Goal: Information Seeking & Learning: Check status

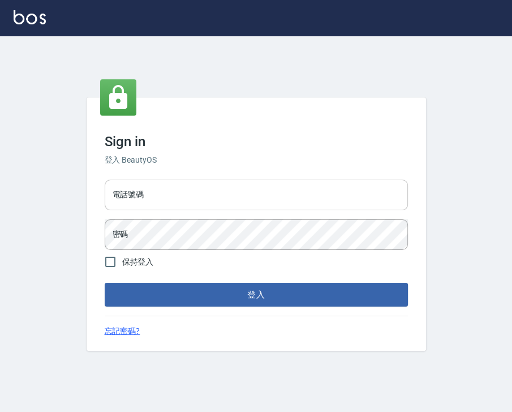
click at [186, 181] on input "電話號碼" at bounding box center [256, 194] width 303 height 31
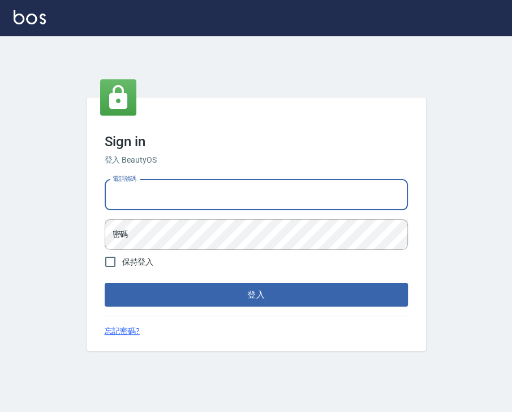
type input "0918880730"
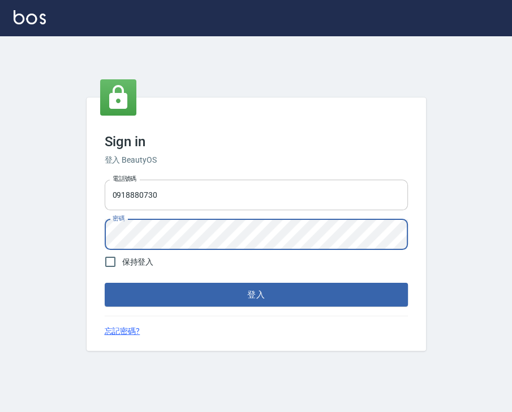
click at [105, 283] on button "登入" at bounding box center [256, 295] width 303 height 24
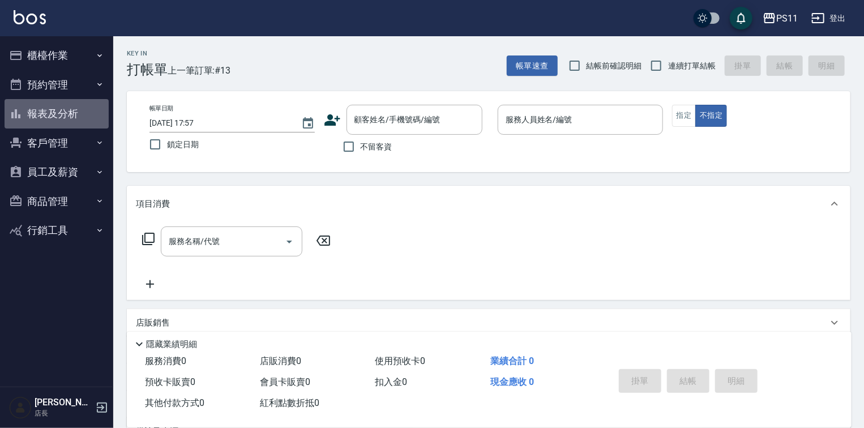
click at [68, 112] on button "報表及分析" at bounding box center [57, 113] width 104 height 29
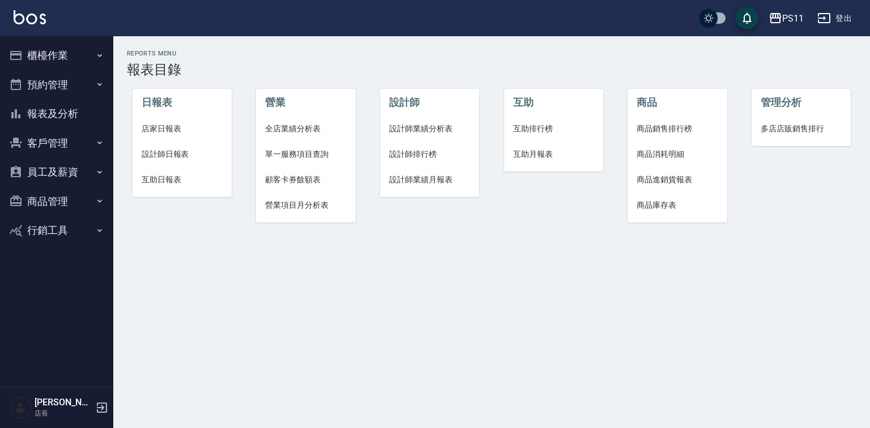
click at [392, 133] on span "設計師業績分析表" at bounding box center [429, 129] width 81 height 12
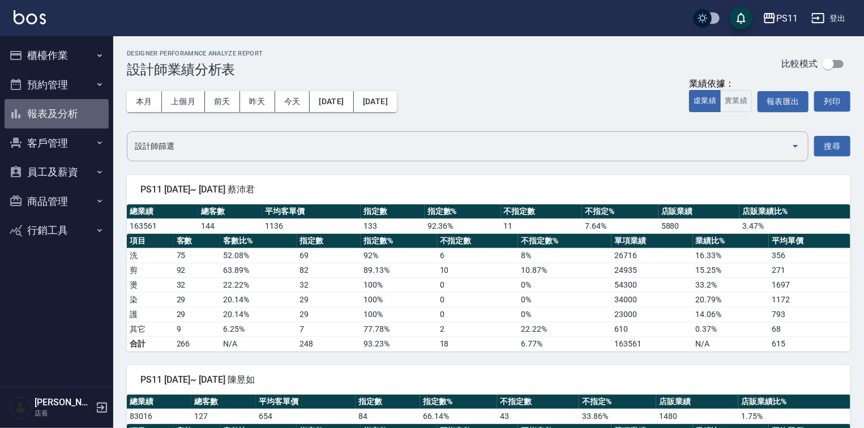
click at [59, 115] on button "報表及分析" at bounding box center [57, 113] width 104 height 29
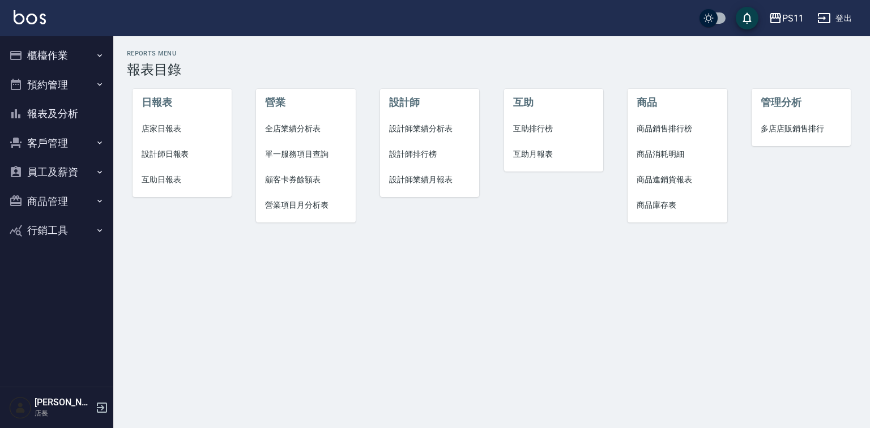
click at [281, 129] on span "全店業績分析表" at bounding box center [305, 129] width 81 height 12
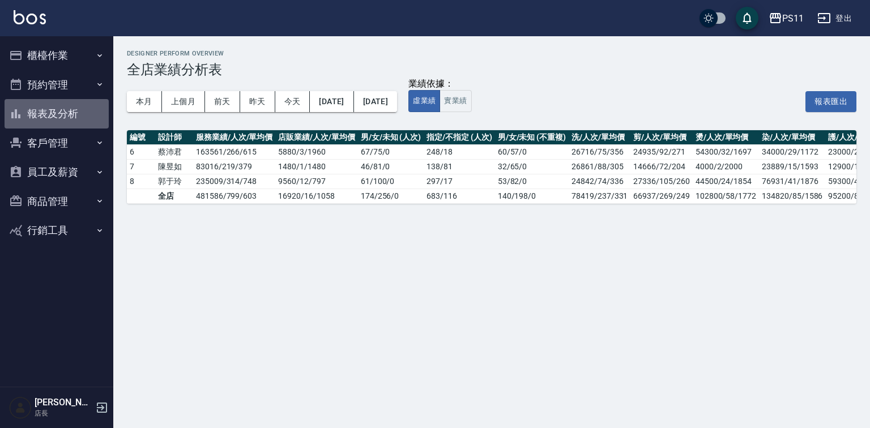
click at [64, 113] on button "報表及分析" at bounding box center [57, 113] width 104 height 29
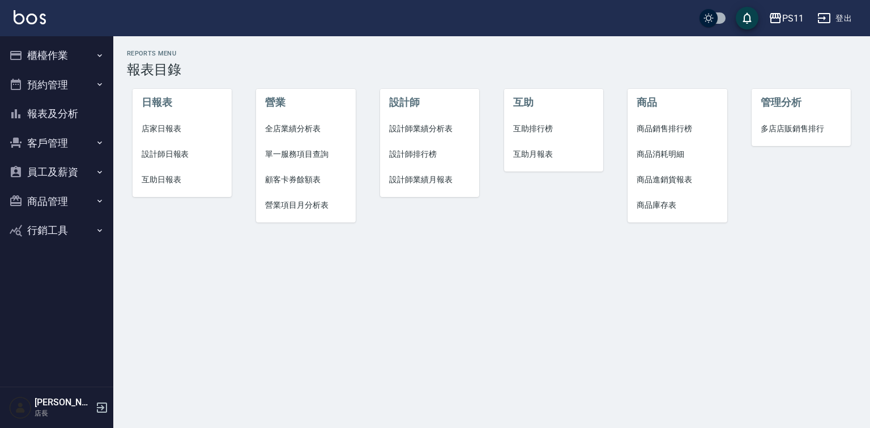
click at [405, 155] on span "設計師排行榜" at bounding box center [429, 154] width 81 height 12
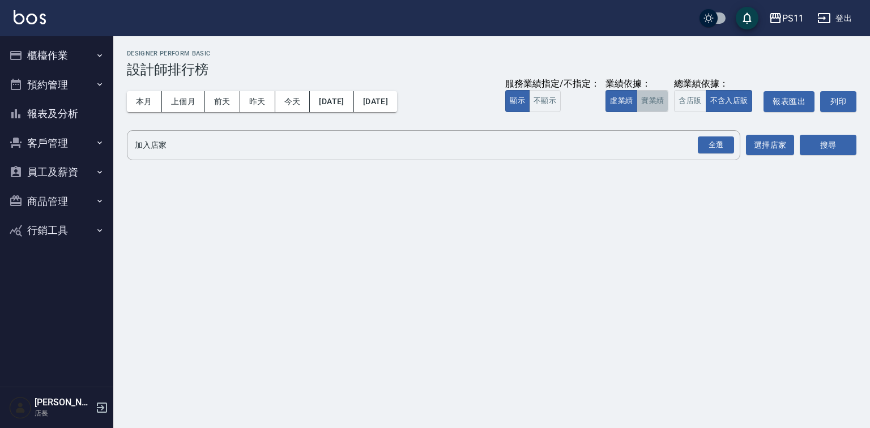
click at [512, 107] on button "實業績" at bounding box center [652, 101] width 32 height 22
drag, startPoint x: 498, startPoint y: 104, endPoint x: 703, endPoint y: 129, distance: 206.5
click at [512, 104] on button "不顯示" at bounding box center [545, 101] width 32 height 22
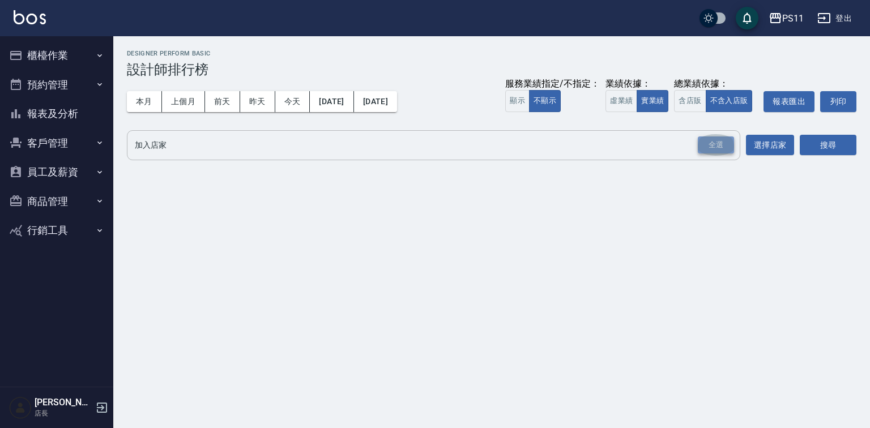
drag, startPoint x: 705, startPoint y: 140, endPoint x: 784, endPoint y: 142, distance: 78.7
click at [512, 140] on div "全選" at bounding box center [715, 145] width 36 height 18
click at [512, 140] on button "搜尋" at bounding box center [827, 145] width 57 height 21
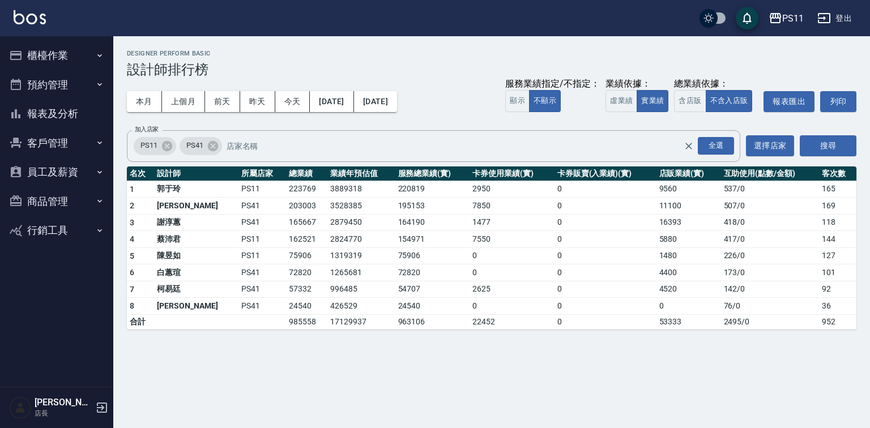
click at [95, 403] on icon "button" at bounding box center [102, 408] width 14 height 14
